Goal: Task Accomplishment & Management: Use online tool/utility

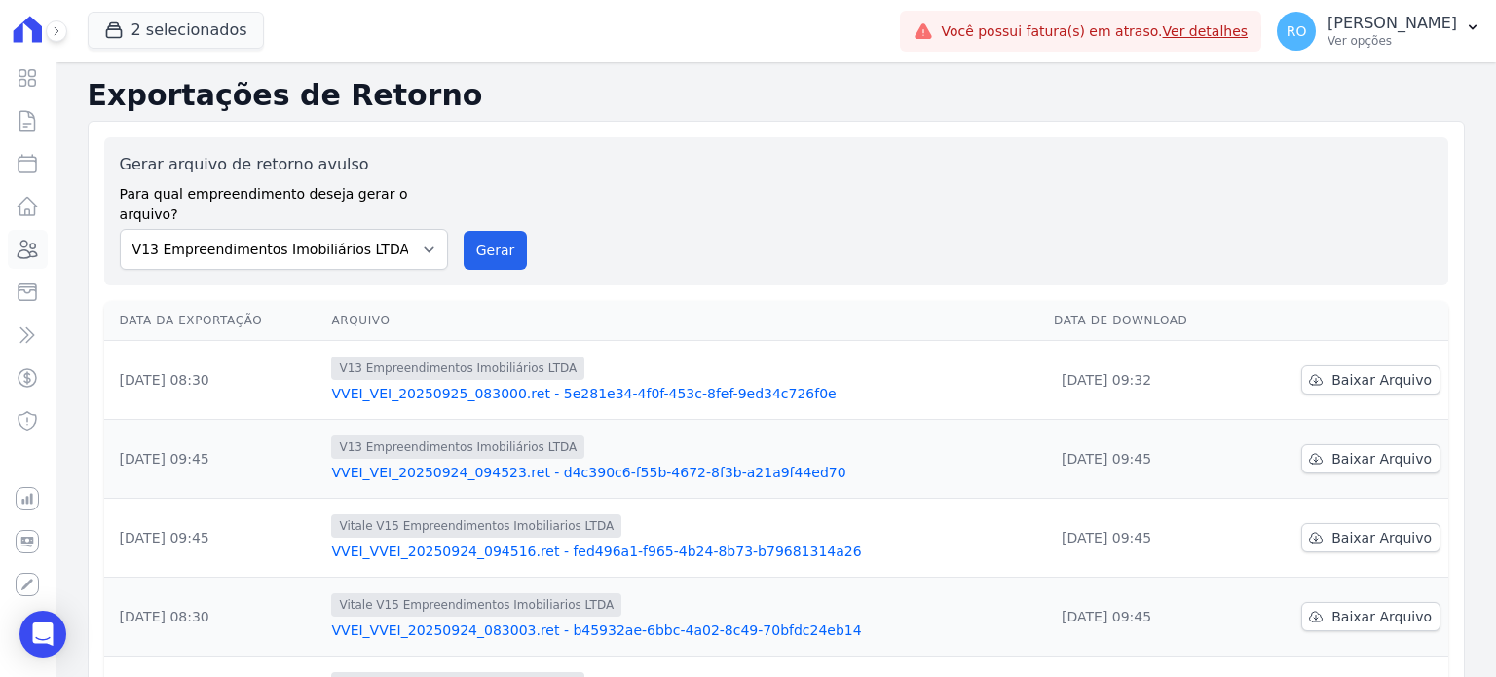
click at [33, 239] on icon at bounding box center [27, 249] width 23 height 23
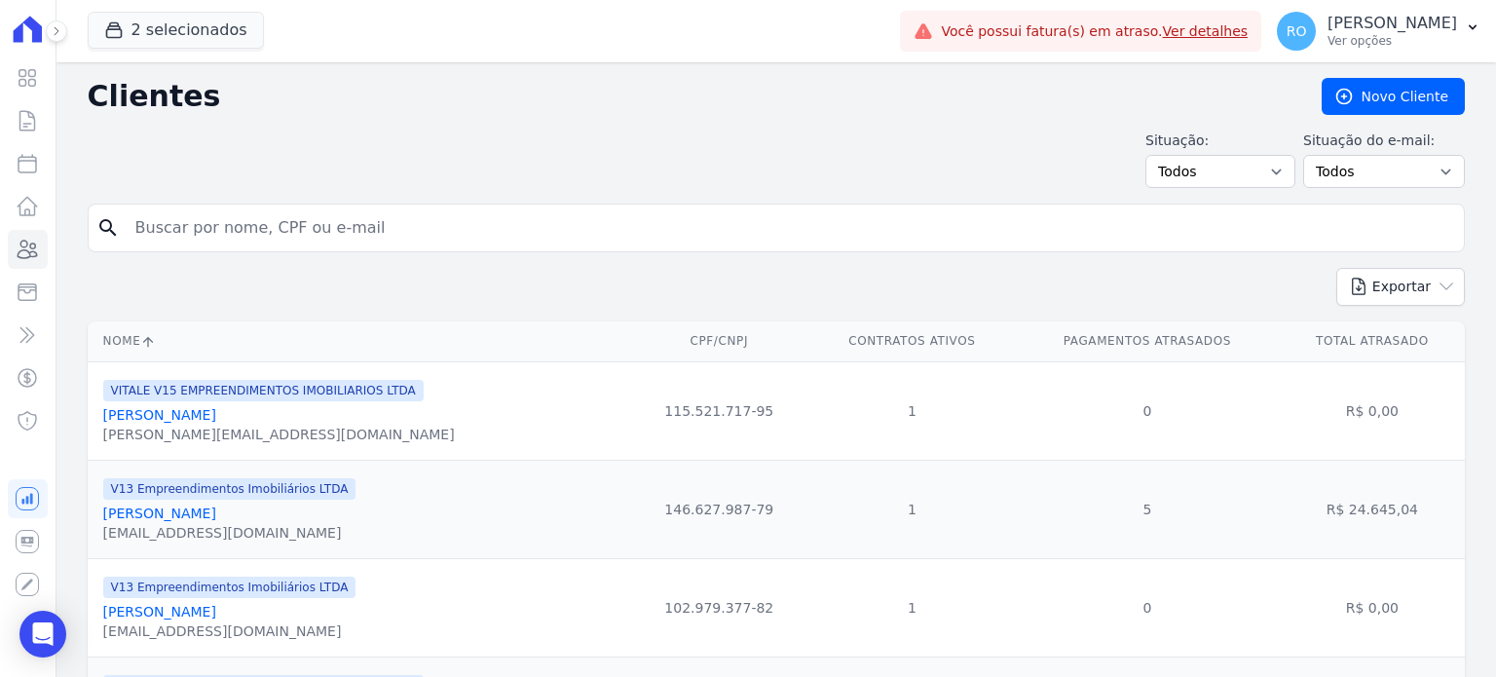
click at [253, 231] on input "search" at bounding box center [790, 227] width 1332 height 39
type input "[PERSON_NAME]"
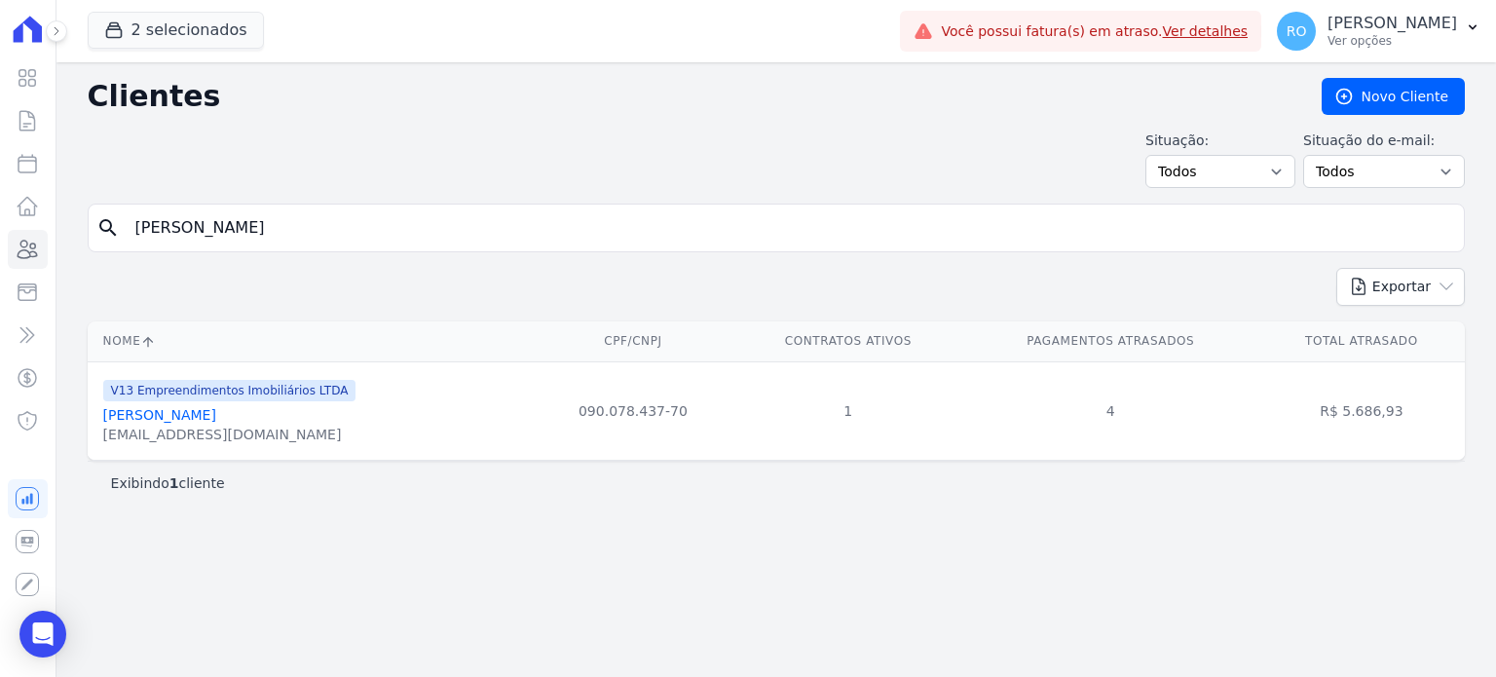
click at [216, 416] on link "[PERSON_NAME]" at bounding box center [159, 415] width 113 height 16
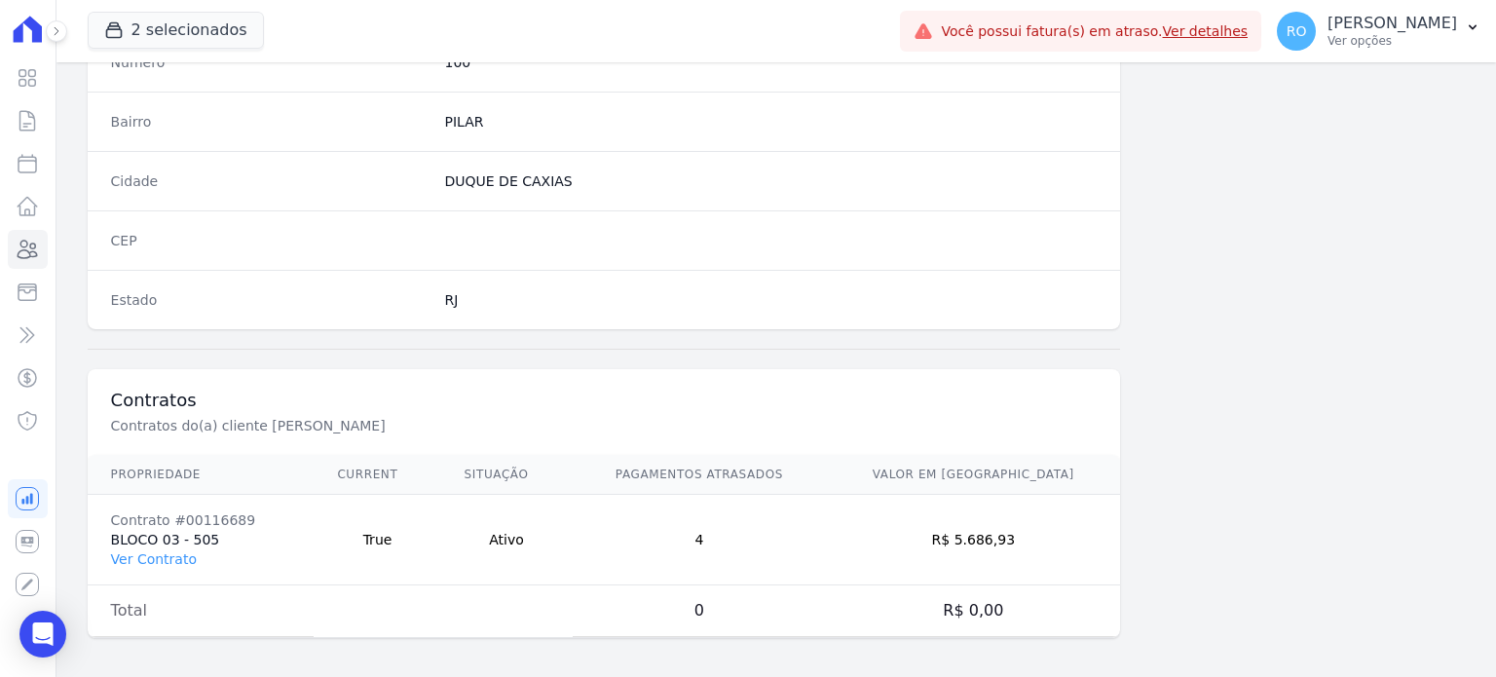
scroll to position [1139, 0]
click at [167, 551] on link "Ver Contrato" at bounding box center [154, 558] width 86 height 16
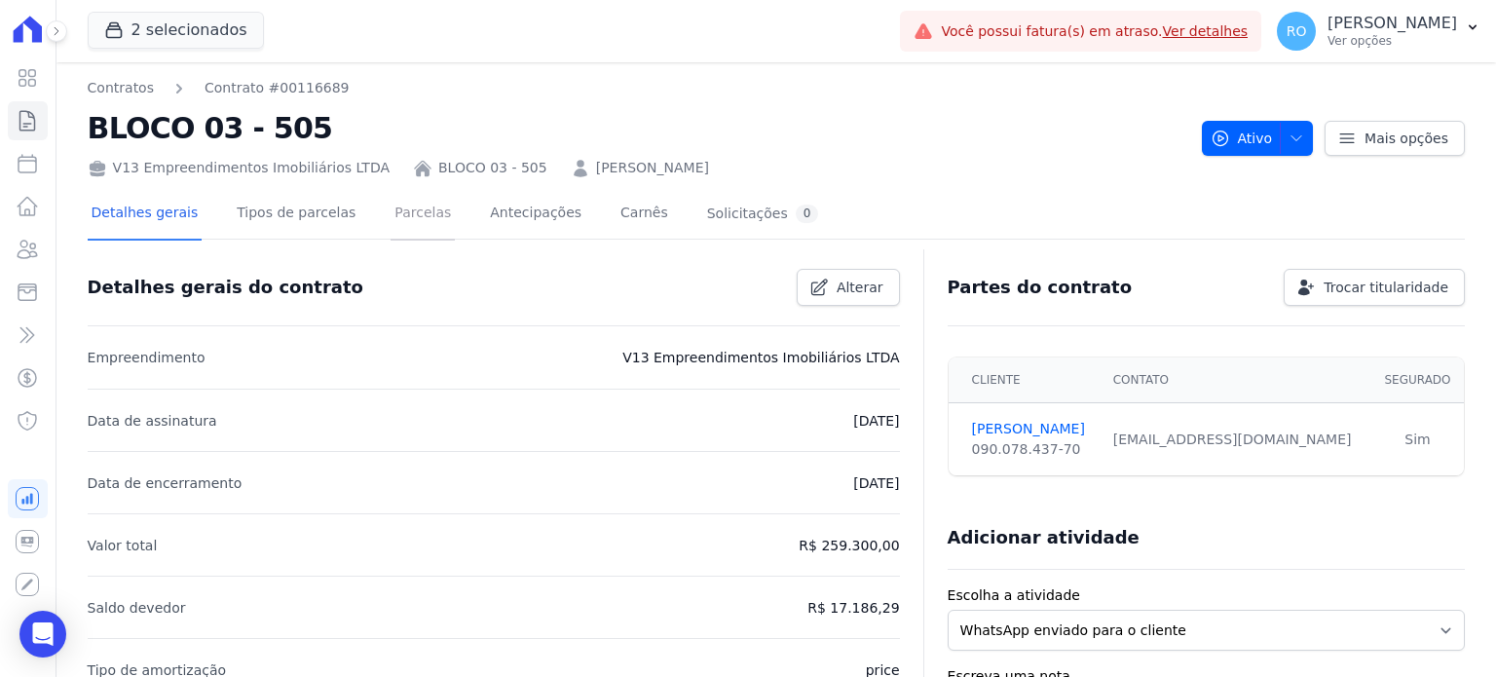
click at [402, 217] on link "Parcelas" at bounding box center [423, 215] width 64 height 52
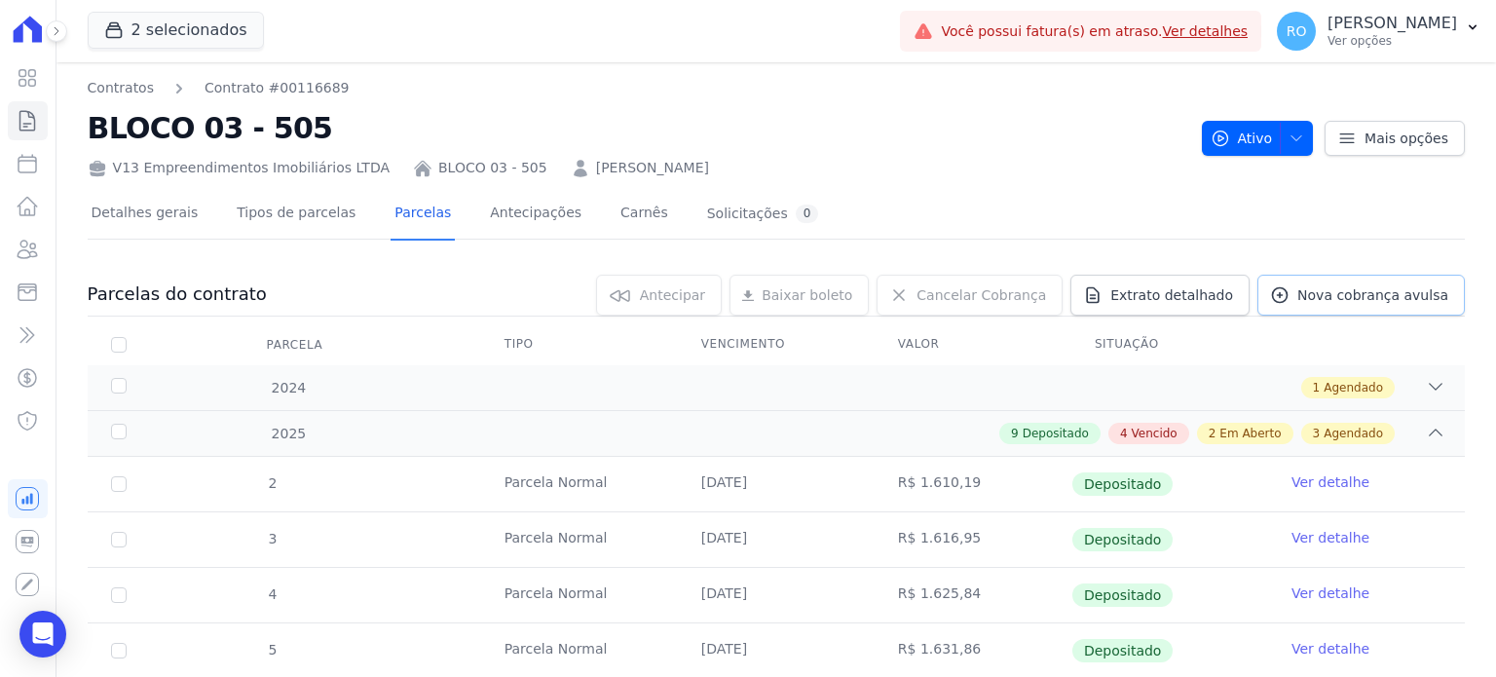
click at [1323, 294] on span "Nova cobrança avulsa" at bounding box center [1372, 294] width 151 height 19
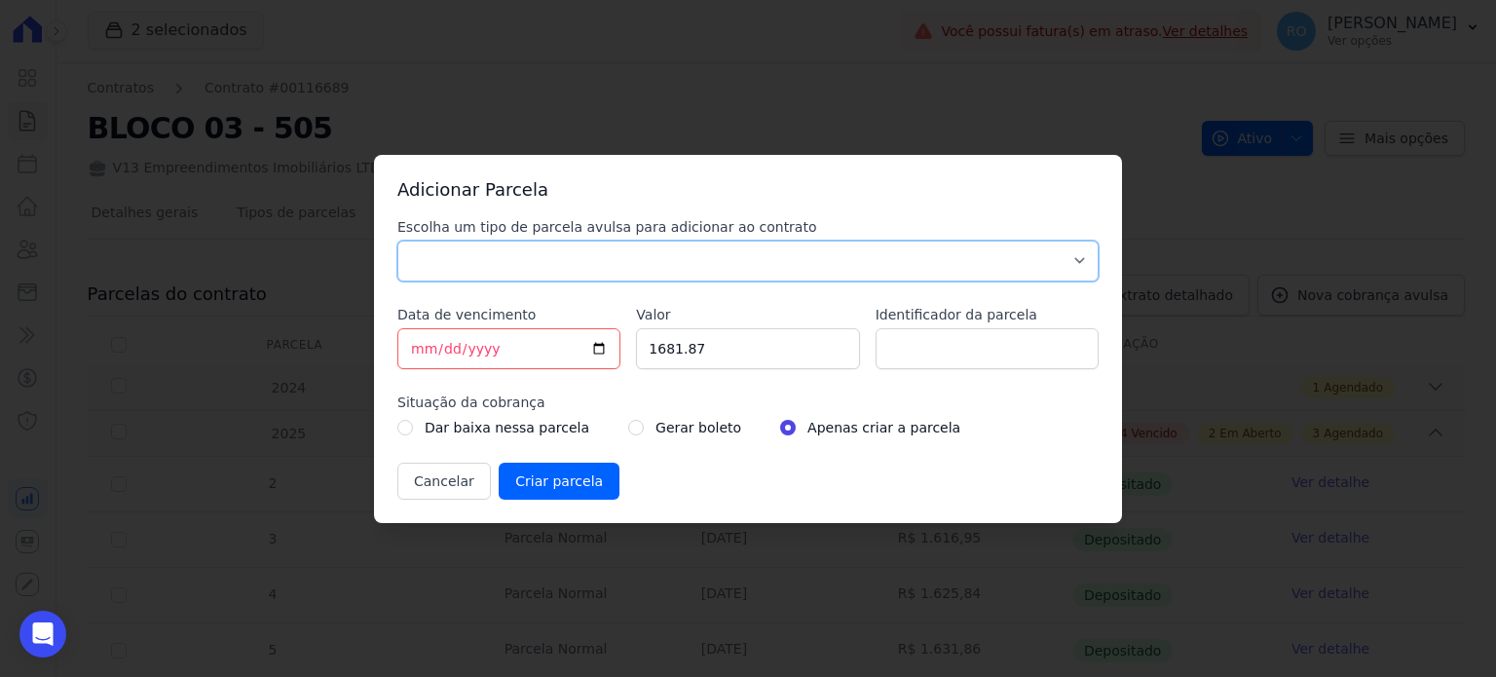
click at [441, 242] on select "Parcela Normal Sinal Caução Intercalada Chaves Pré Chaves Pós Chaves Taxas Quit…" at bounding box center [747, 261] width 701 height 41
select select "others"
click at [397, 241] on select "Parcela Normal Sinal Caução Intercalada Chaves Pré Chaves Pós Chaves Taxas Quit…" at bounding box center [747, 261] width 701 height 41
click at [604, 341] on input "[DATE]" at bounding box center [508, 348] width 223 height 41
type input "[DATE]"
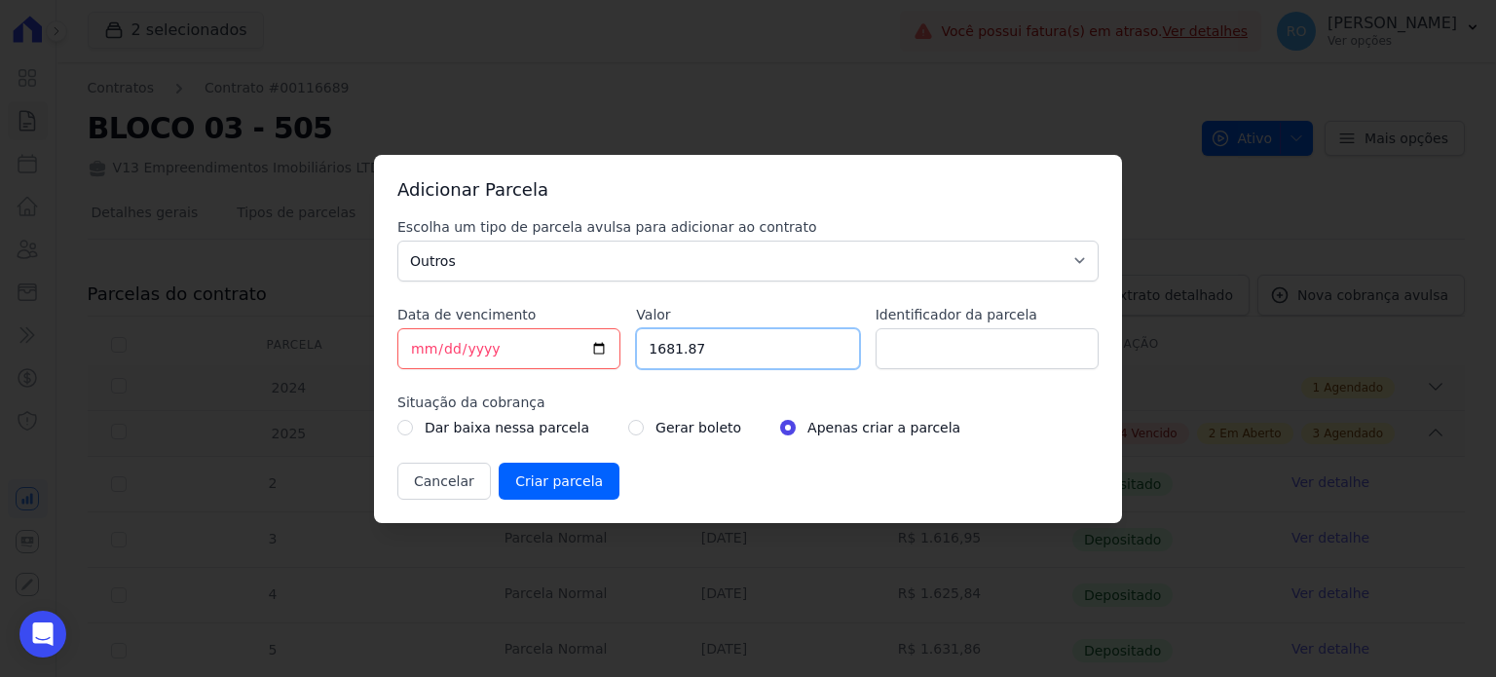
drag, startPoint x: 729, startPoint y: 354, endPoint x: 593, endPoint y: 353, distance: 135.4
click at [592, 353] on div "Escolha um tipo de parcela avulsa para adicionar ao contrato Parcela Normal Sin…" at bounding box center [747, 358] width 701 height 282
type input "879.39"
type input "ACORDO"
click at [628, 428] on input "radio" at bounding box center [636, 428] width 16 height 16
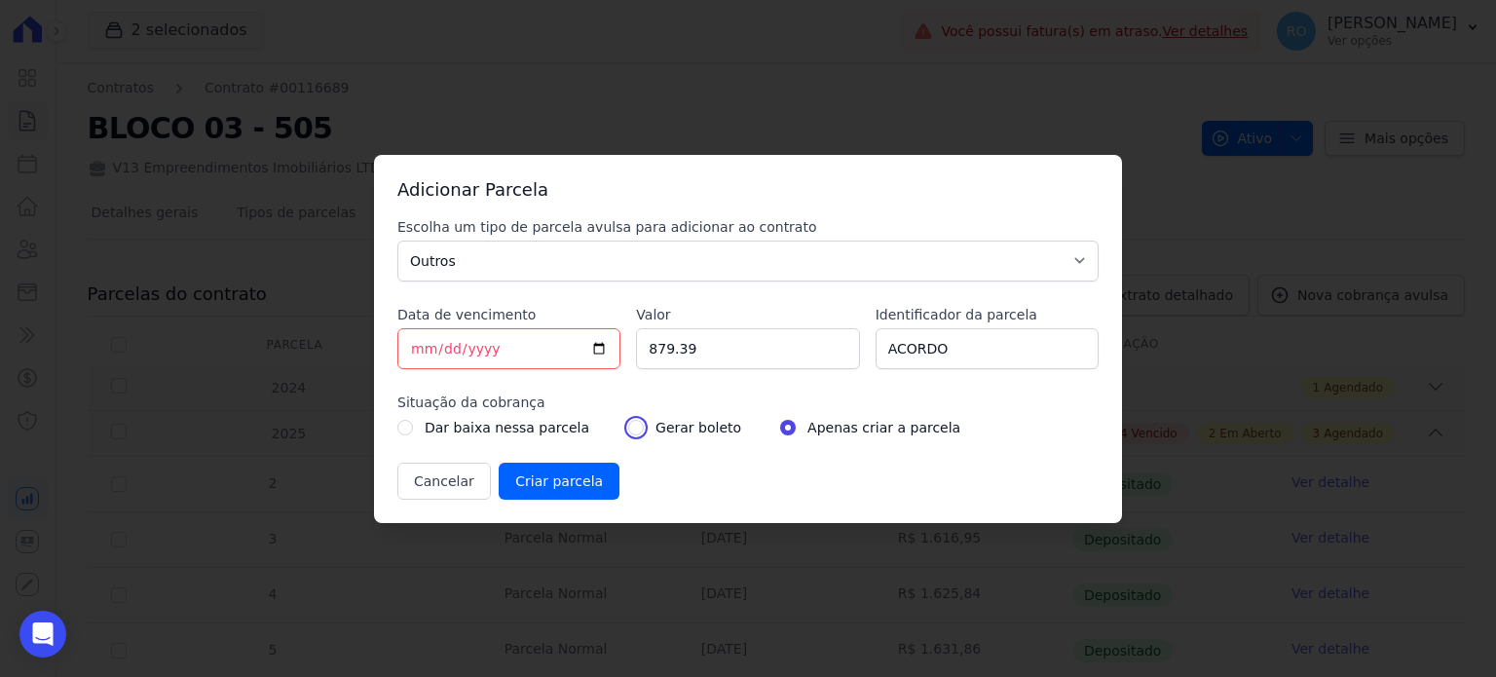
radio input "true"
click at [563, 474] on input "Criar parcela" at bounding box center [559, 481] width 121 height 37
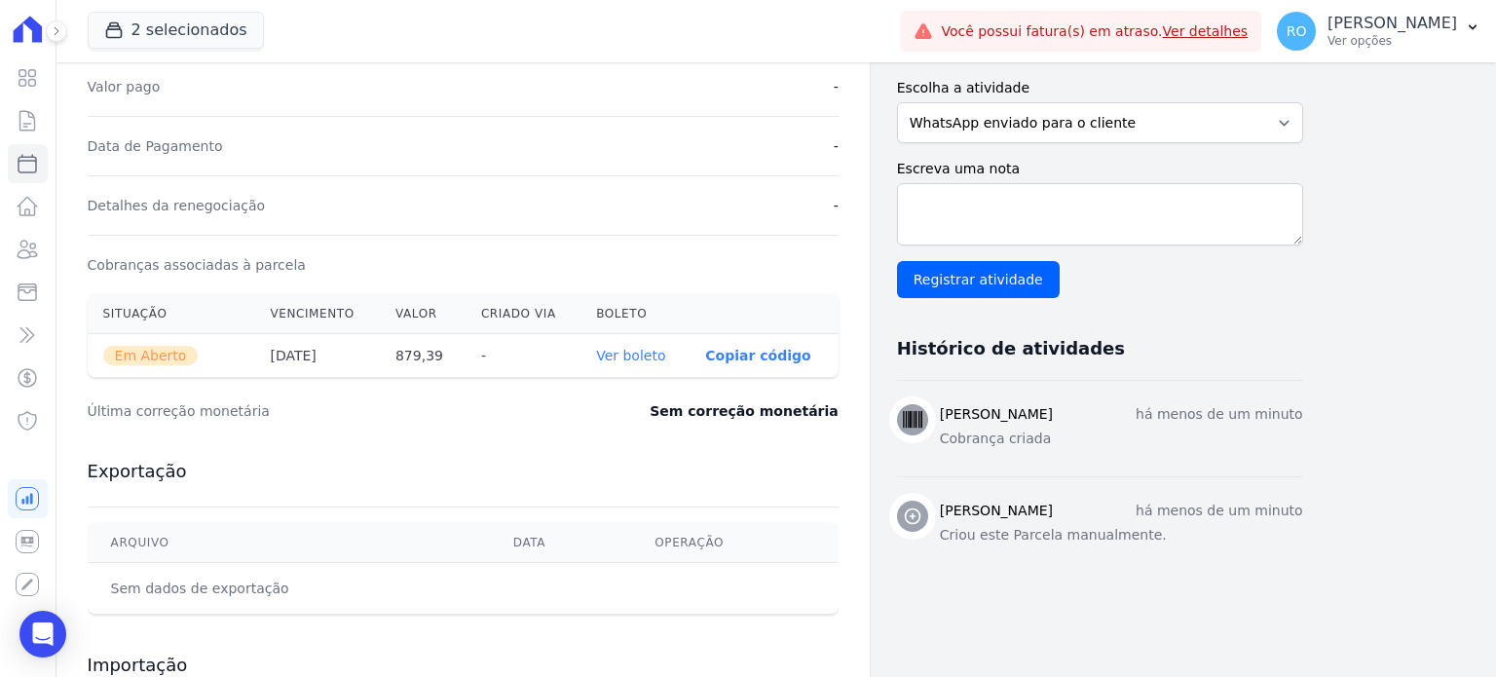
scroll to position [584, 0]
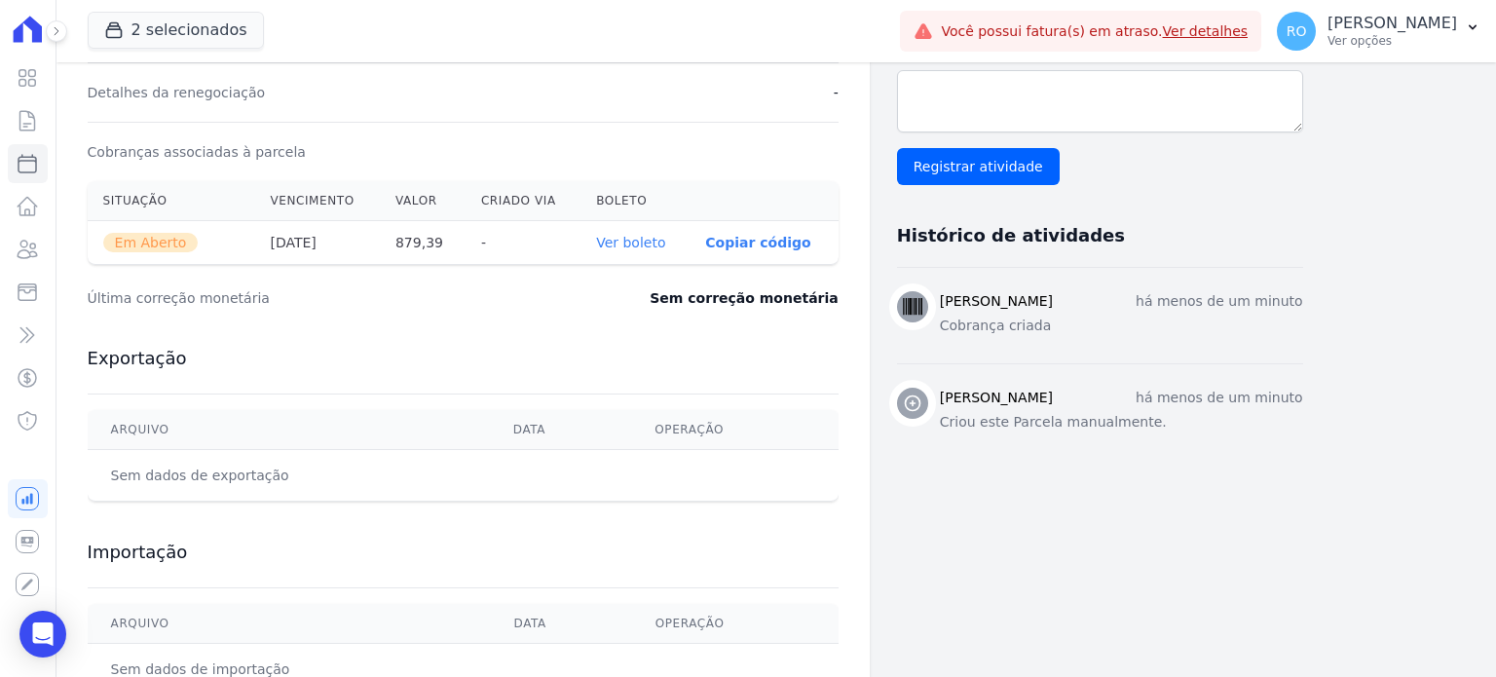
click at [648, 242] on link "Ver boleto" at bounding box center [630, 243] width 69 height 16
click at [29, 248] on icon at bounding box center [27, 249] width 23 height 23
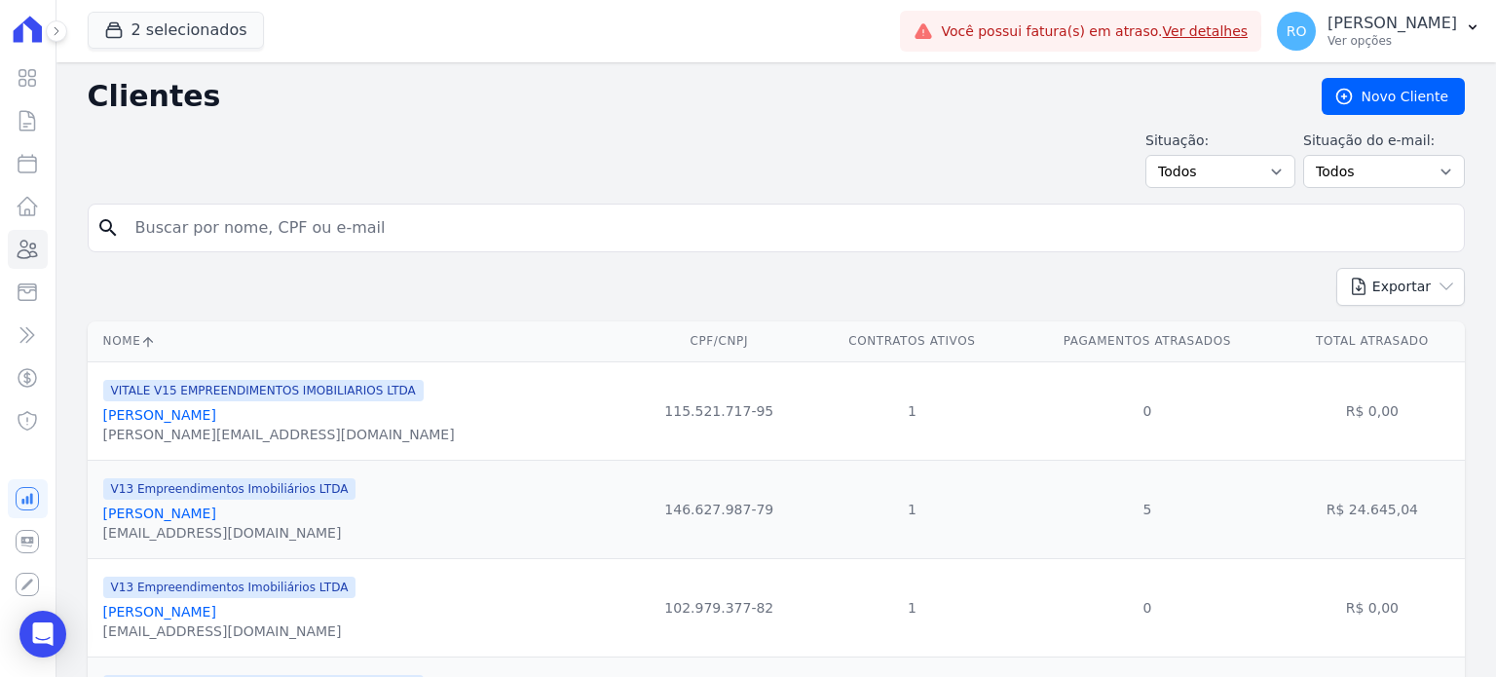
click at [224, 226] on input "search" at bounding box center [790, 227] width 1332 height 39
type input "[PERSON_NAME]"
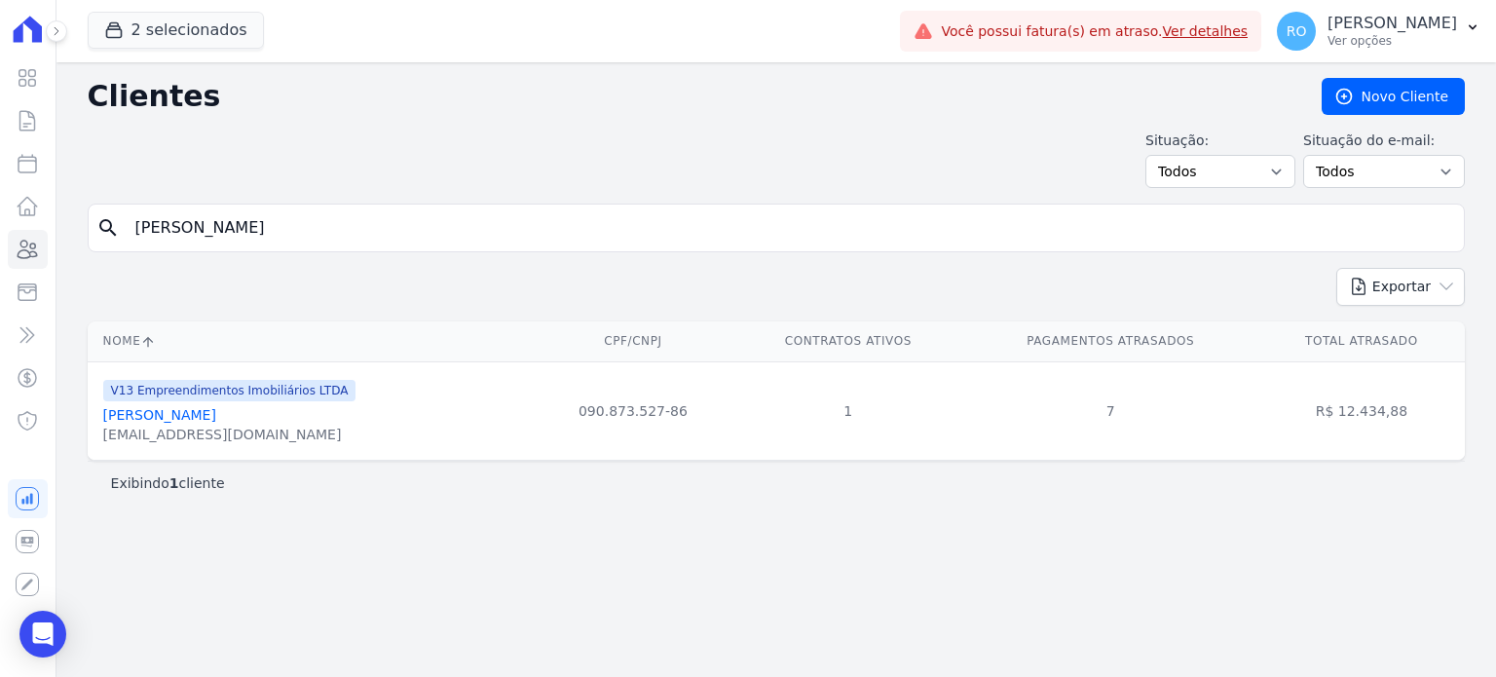
click at [158, 415] on link "[PERSON_NAME]" at bounding box center [159, 415] width 113 height 16
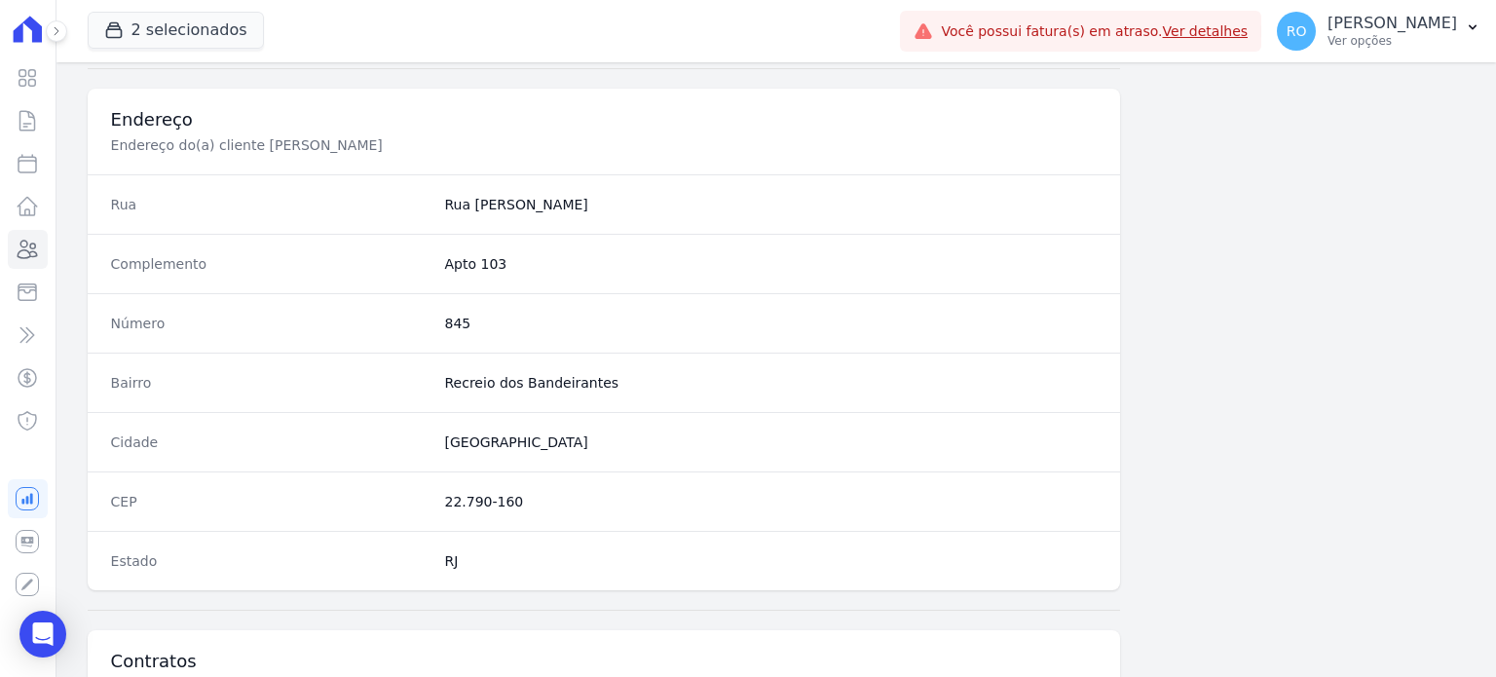
scroll to position [1139, 0]
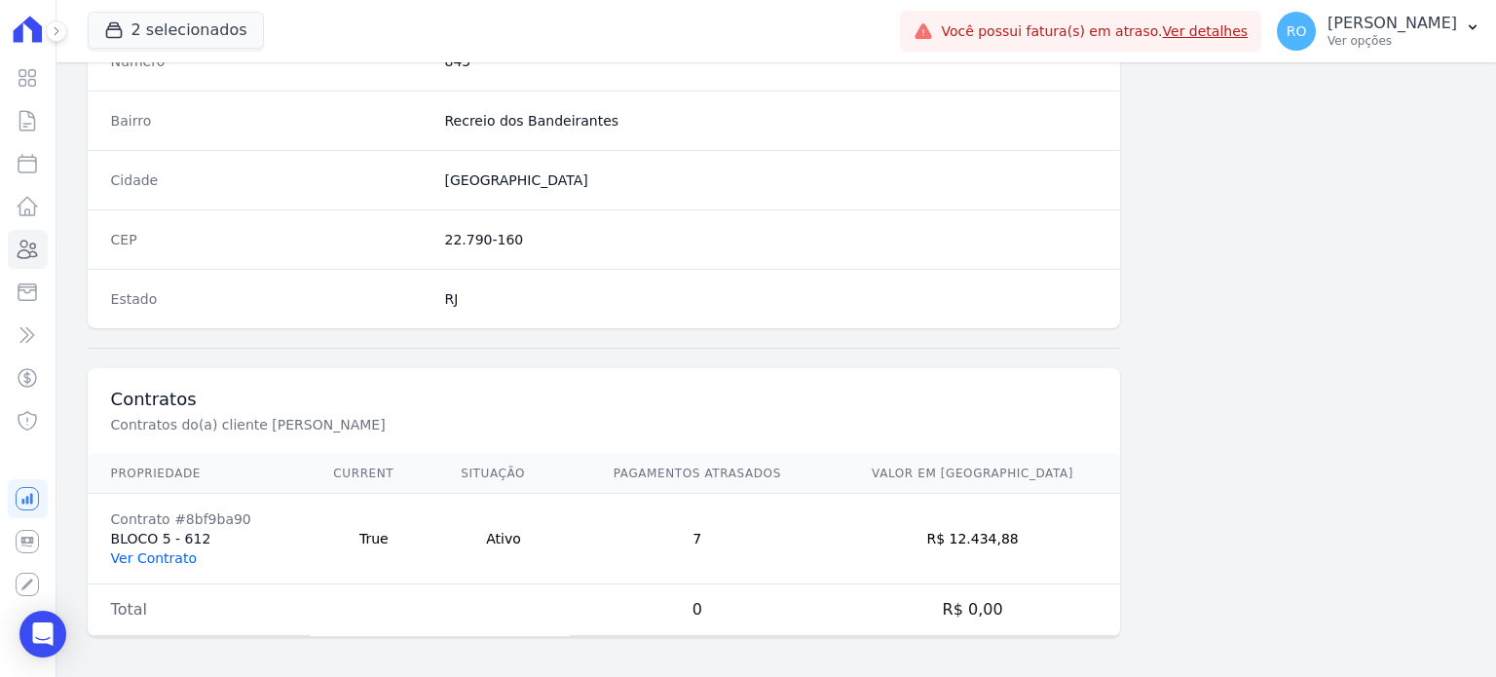
click at [146, 551] on link "Ver Contrato" at bounding box center [154, 558] width 86 height 16
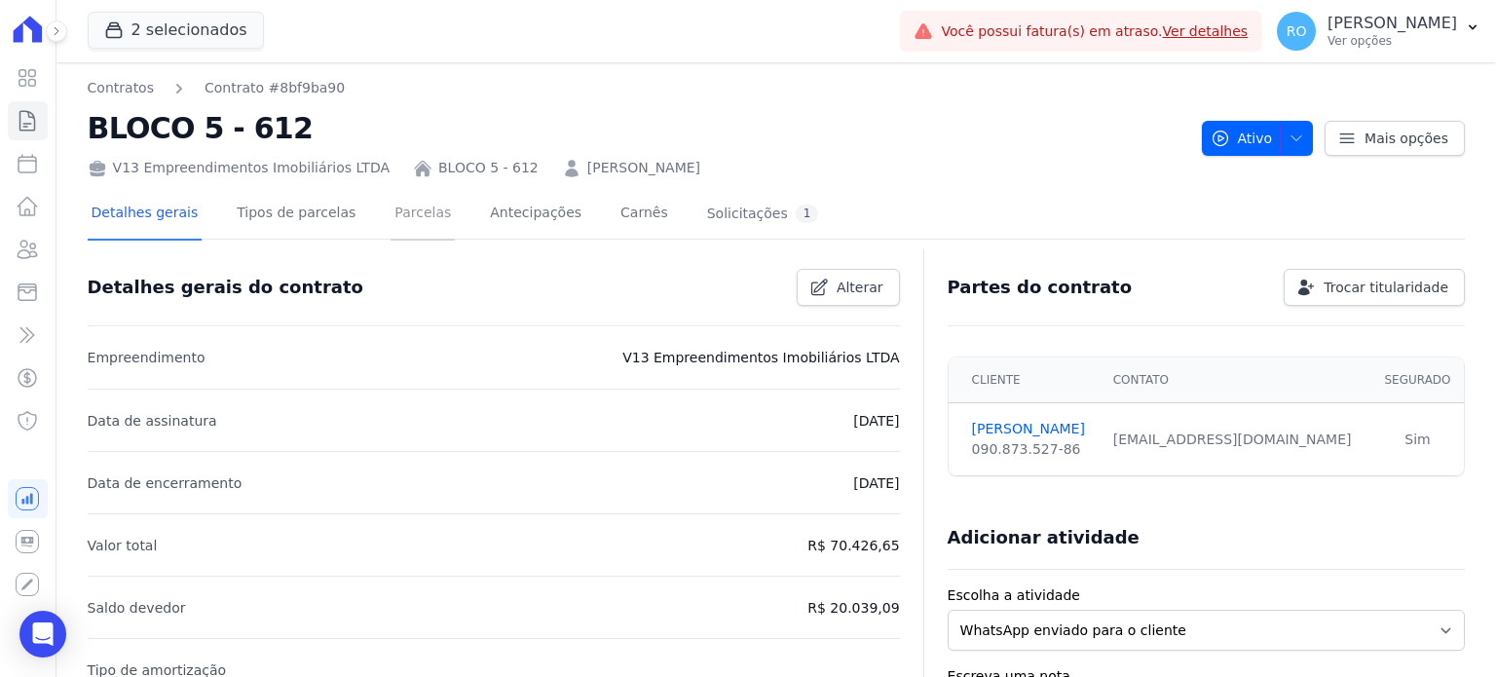
click at [402, 222] on link "Parcelas" at bounding box center [423, 215] width 64 height 52
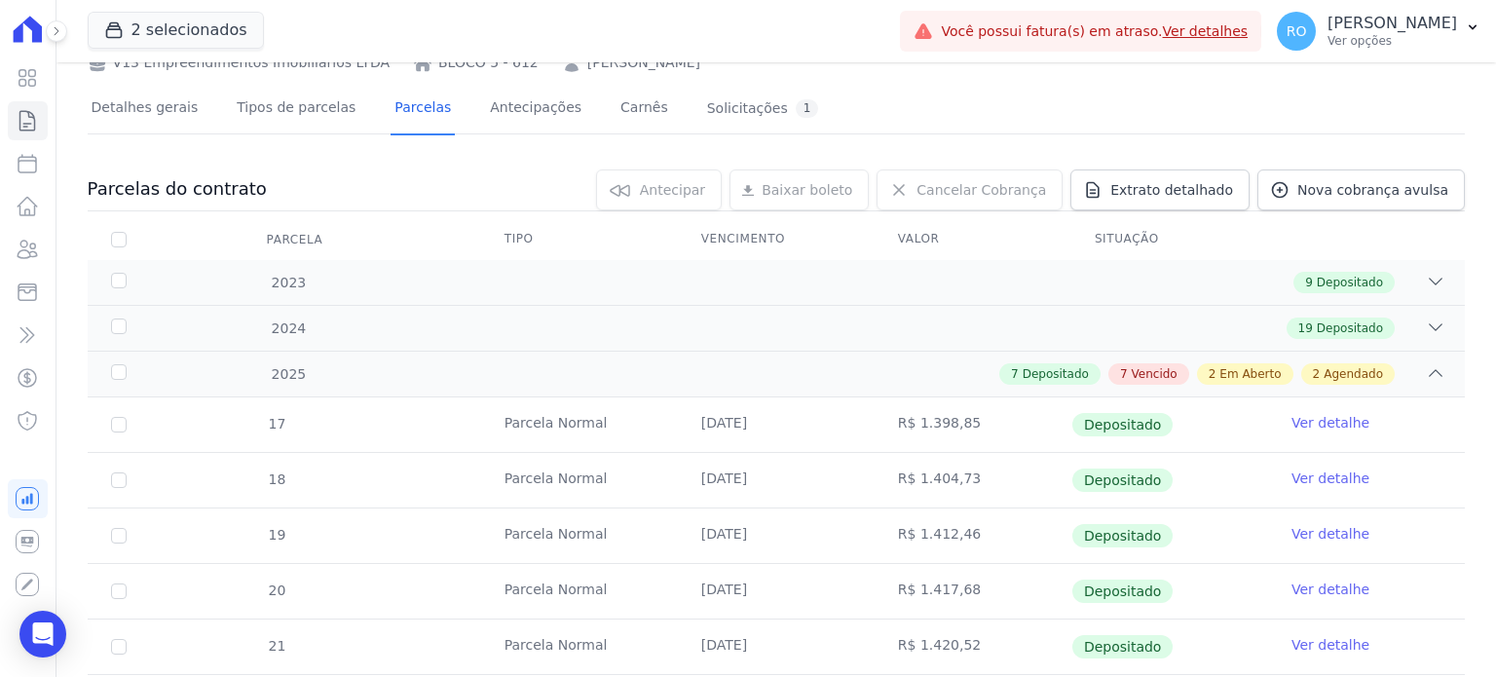
scroll to position [97, 0]
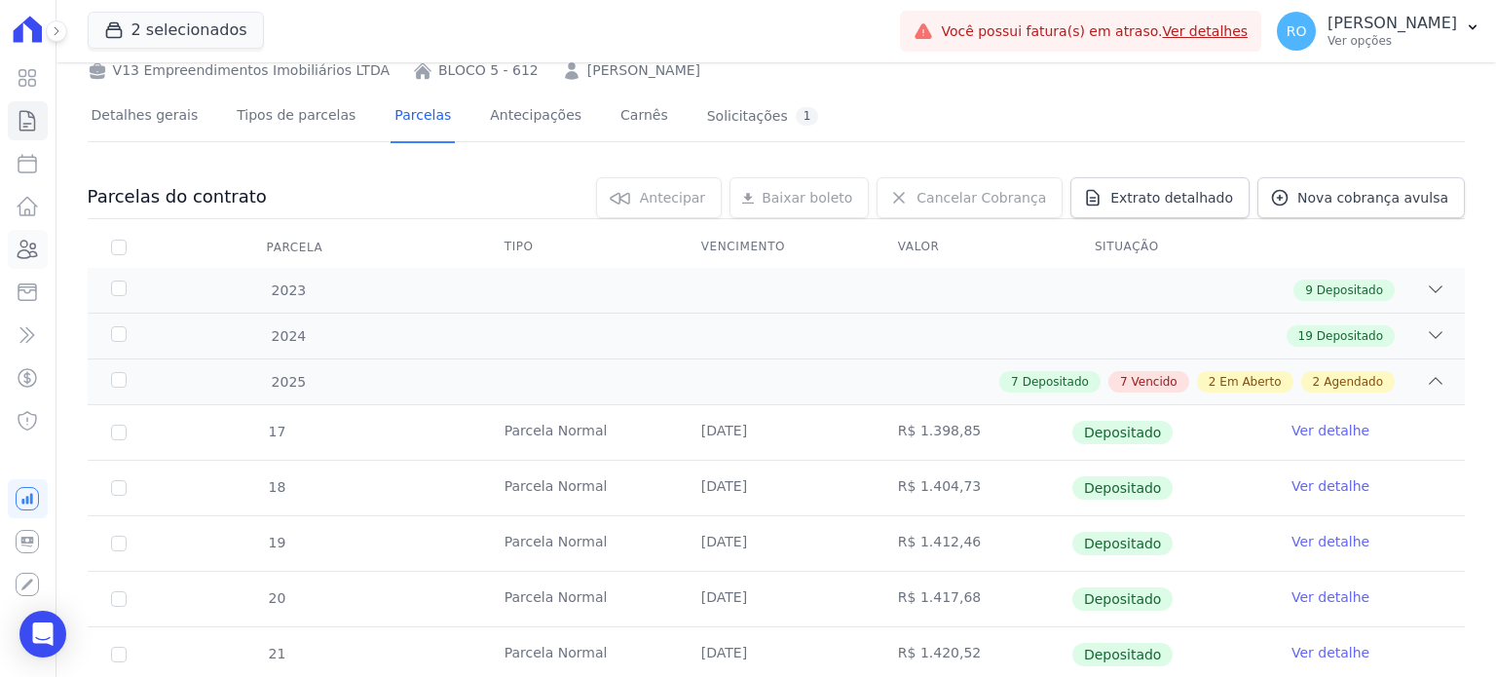
click at [31, 249] on icon at bounding box center [27, 249] width 23 height 23
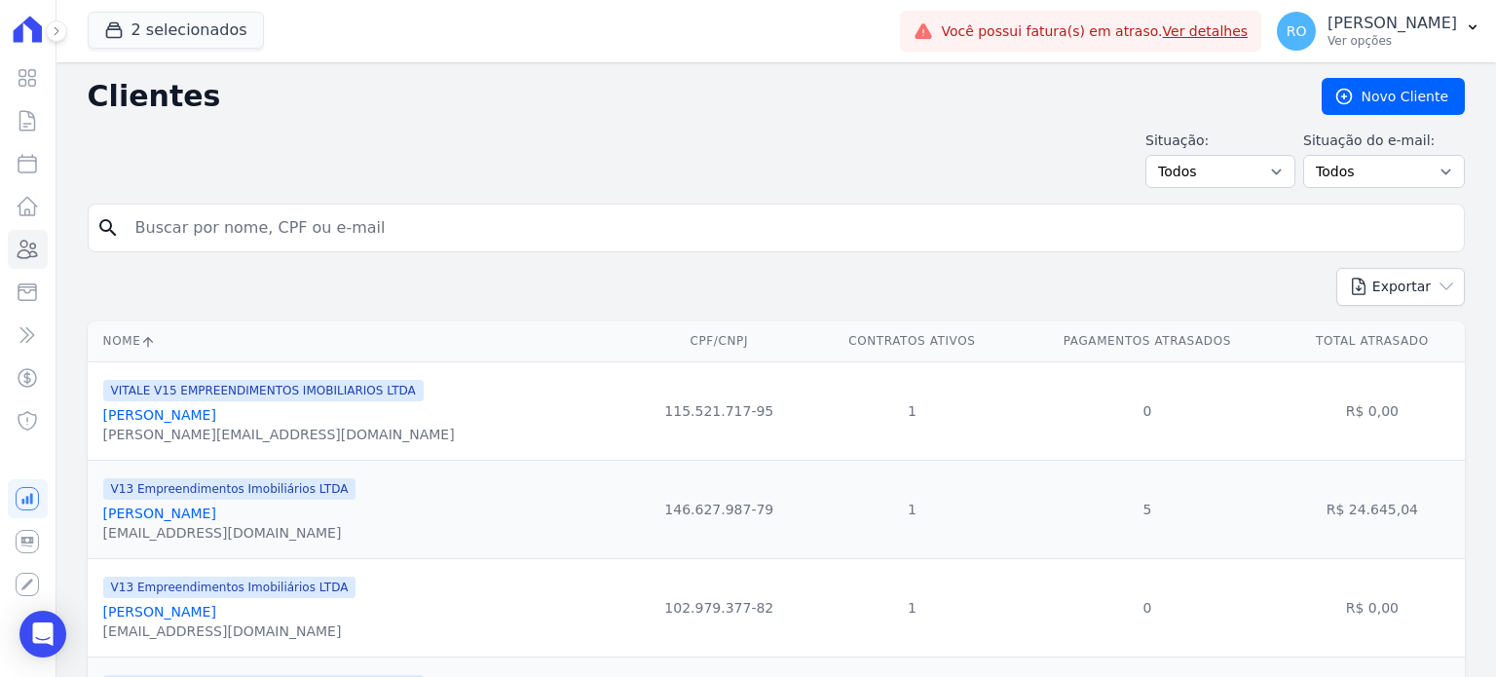
click at [150, 212] on input "search" at bounding box center [790, 227] width 1332 height 39
type input "[PERSON_NAME]"
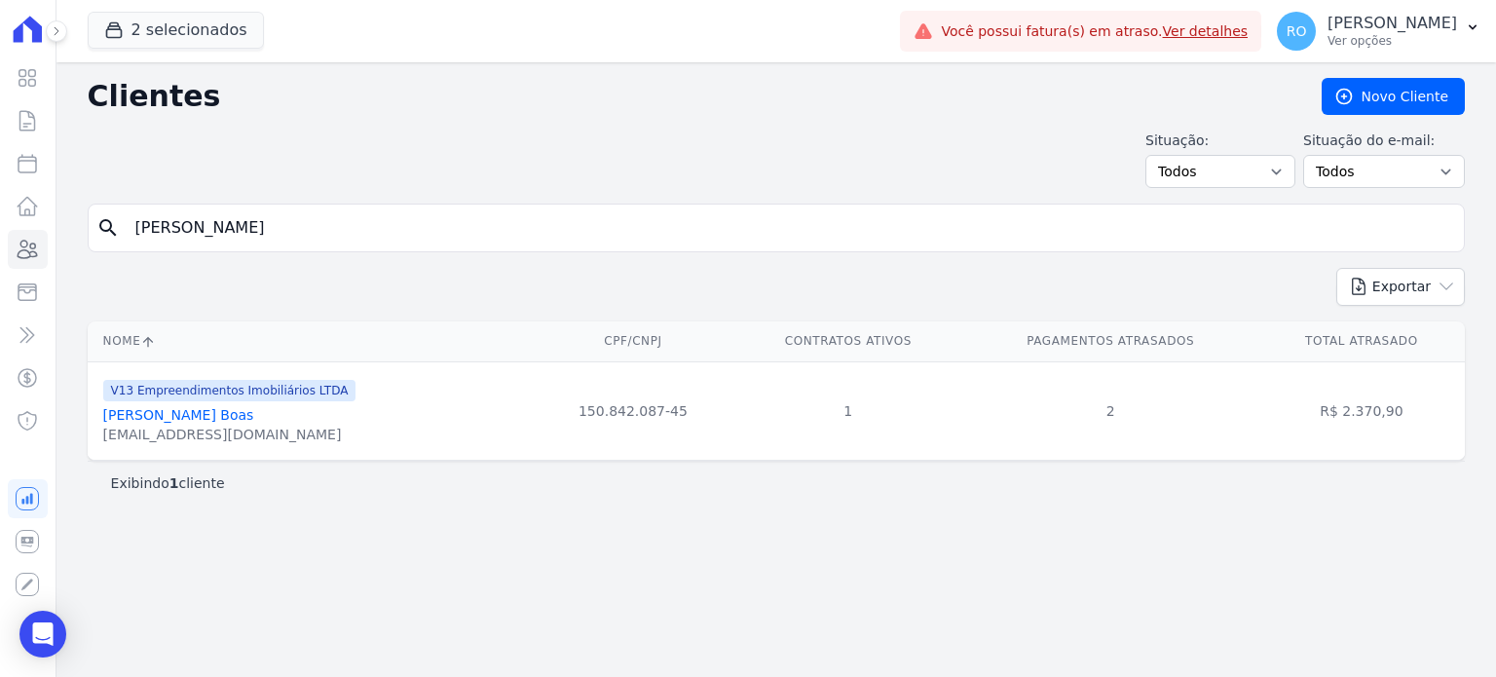
click at [199, 416] on link "[PERSON_NAME] Boas" at bounding box center [178, 415] width 151 height 16
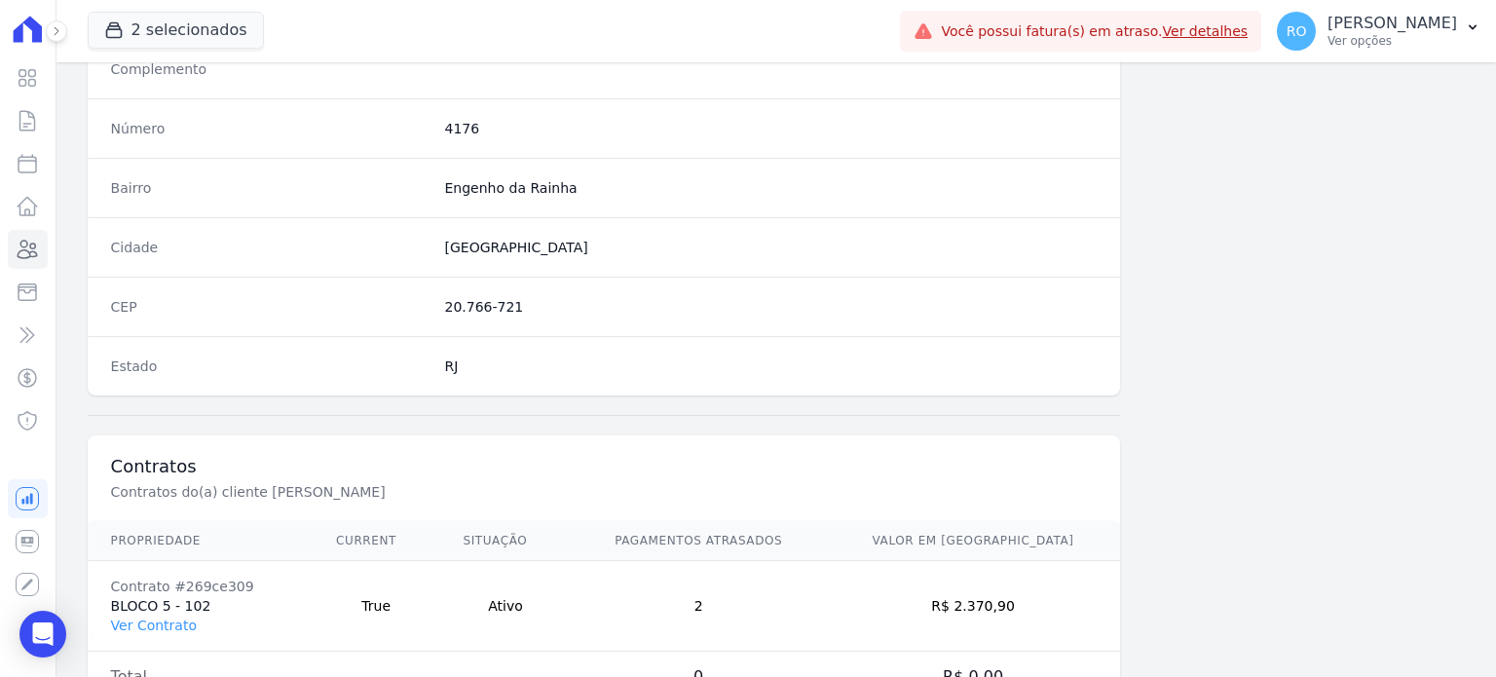
scroll to position [1139, 0]
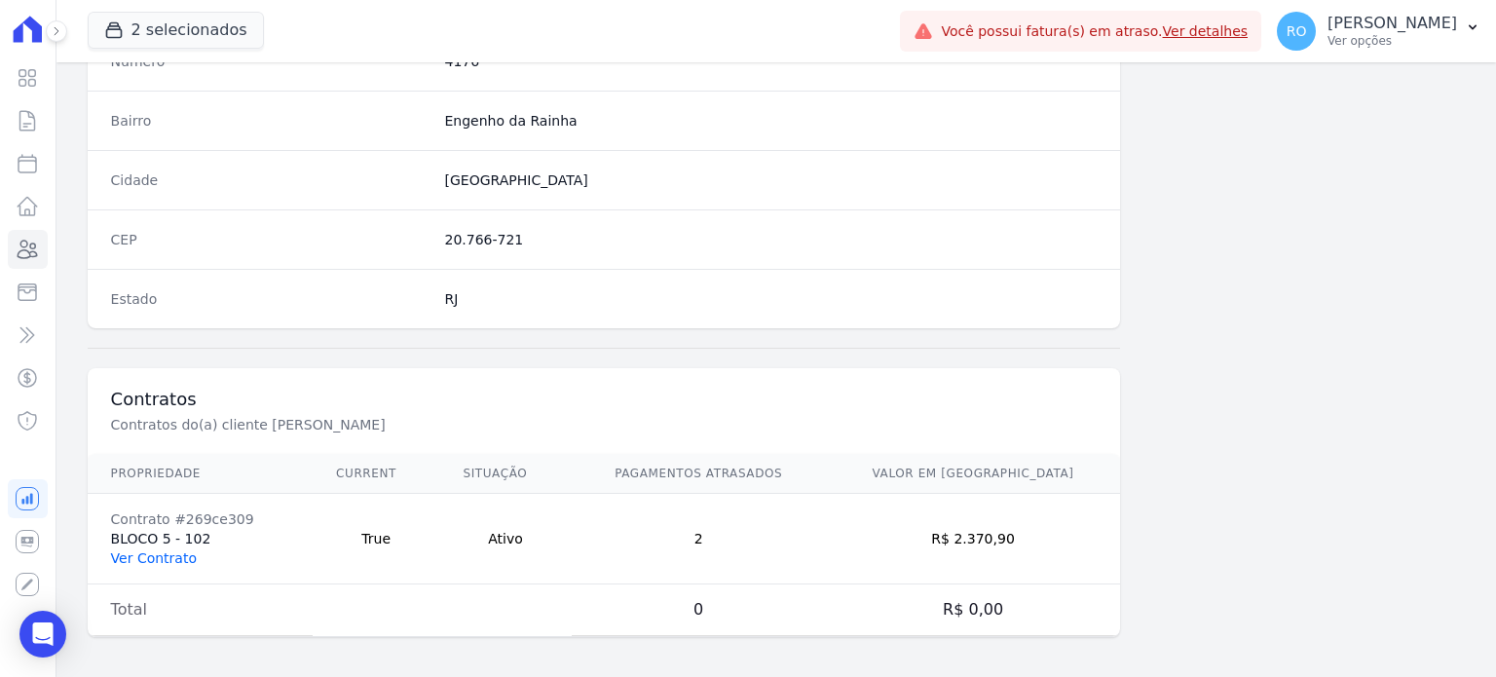
click at [166, 555] on link "Ver Contrato" at bounding box center [154, 558] width 86 height 16
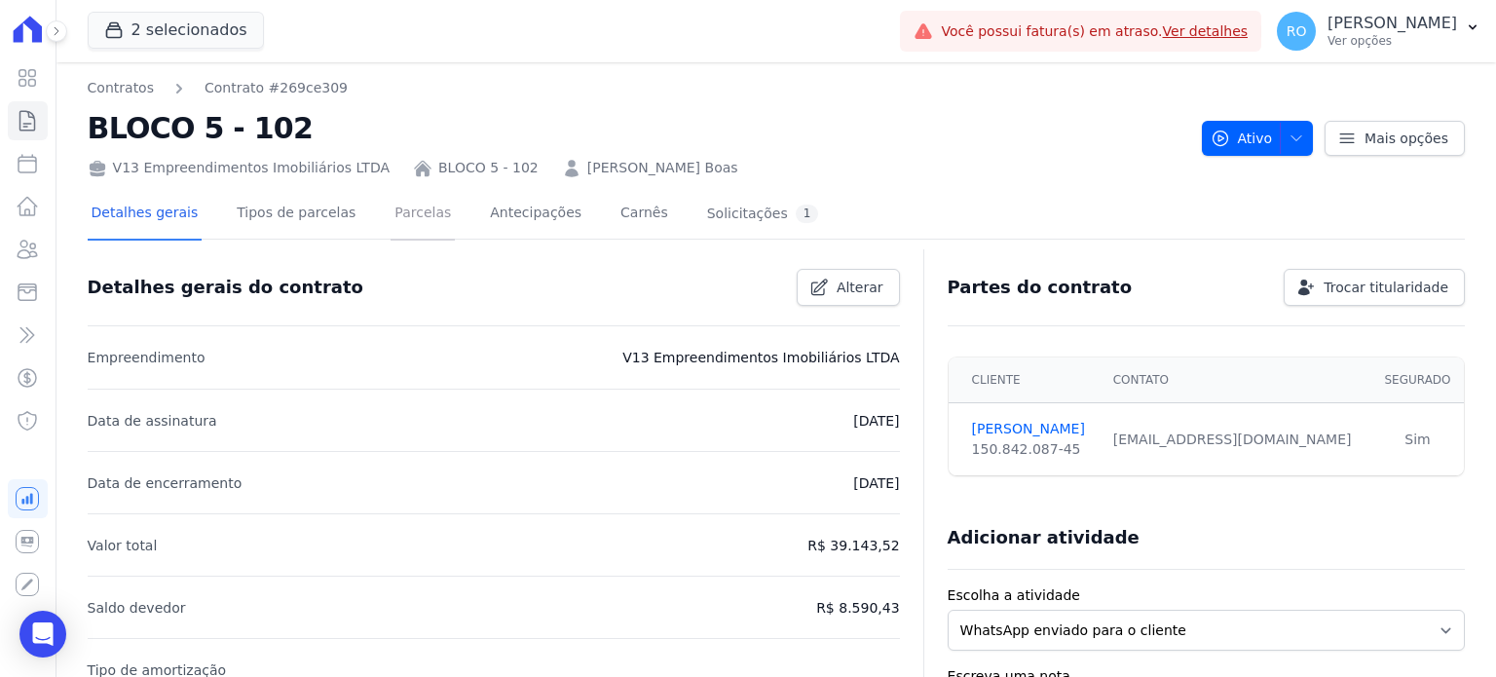
click at [414, 213] on link "Parcelas" at bounding box center [423, 215] width 64 height 52
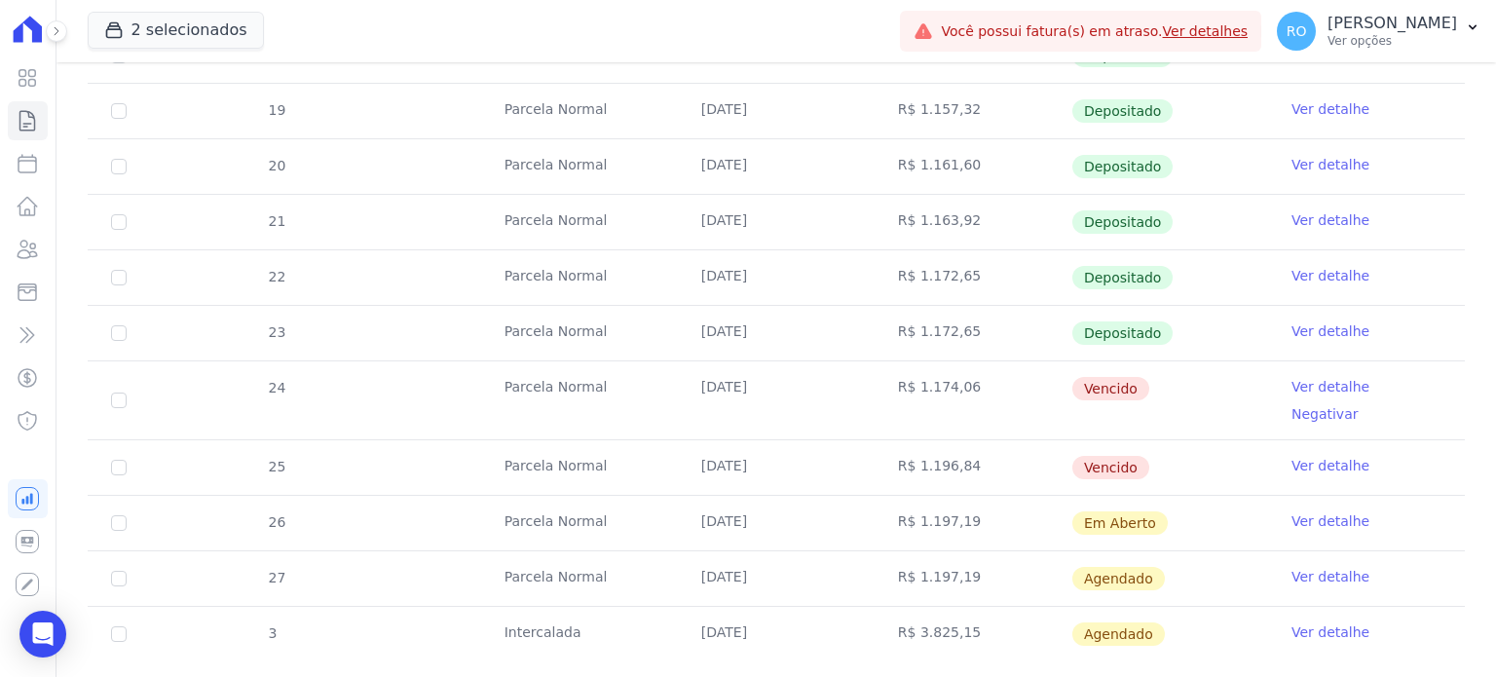
scroll to position [655, 0]
